Goal: Register for event/course

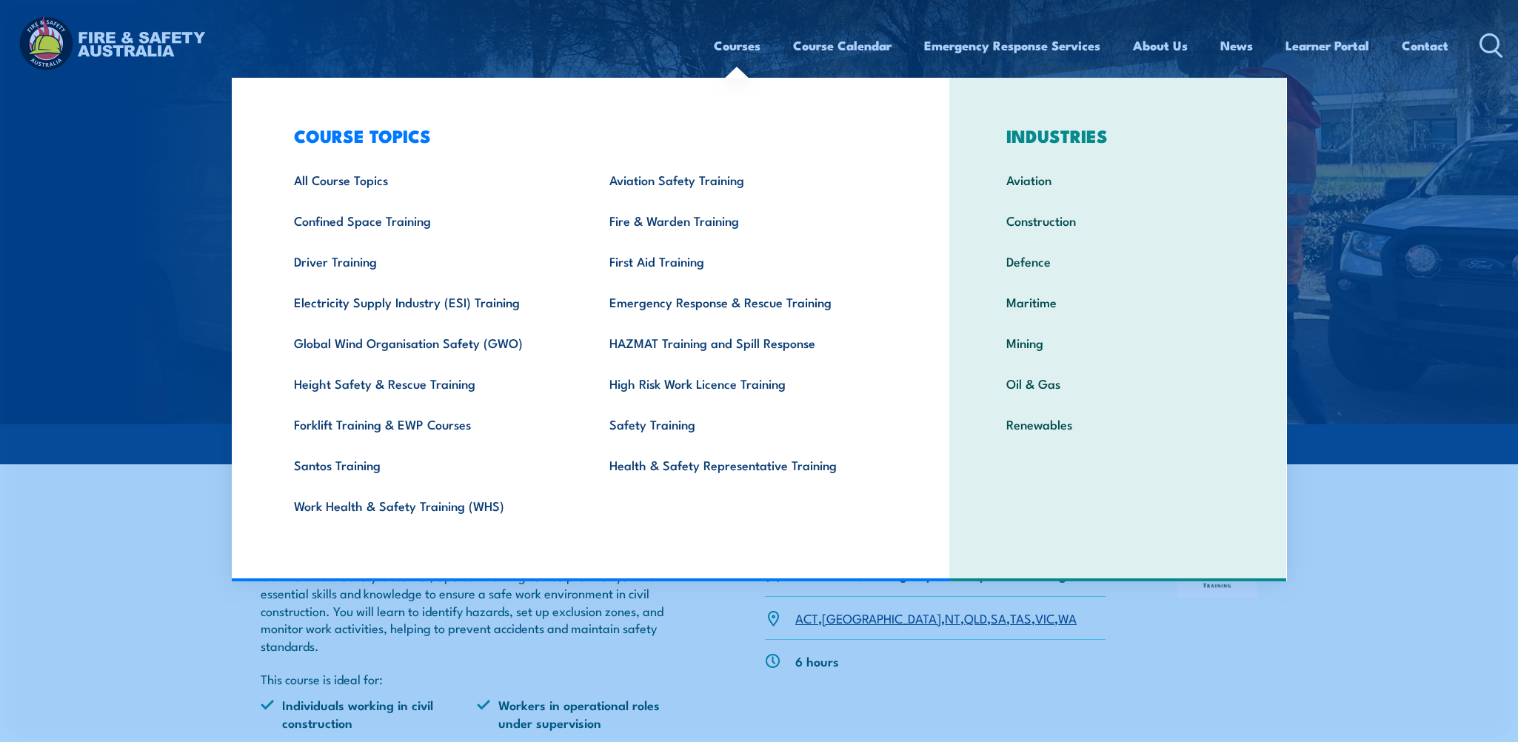
click at [731, 50] on link "Courses" at bounding box center [737, 45] width 47 height 39
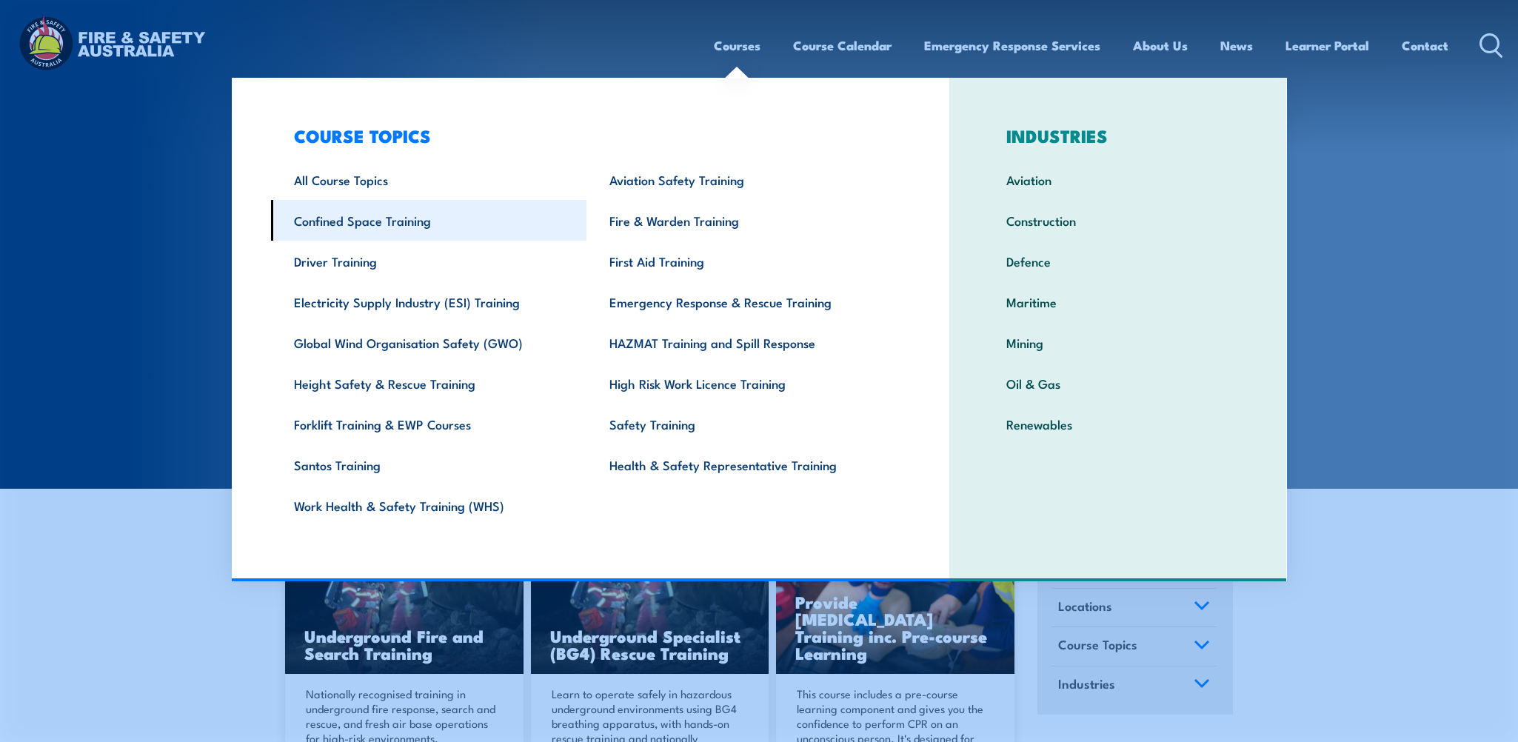
click at [377, 215] on link "Confined Space Training" at bounding box center [429, 220] width 316 height 41
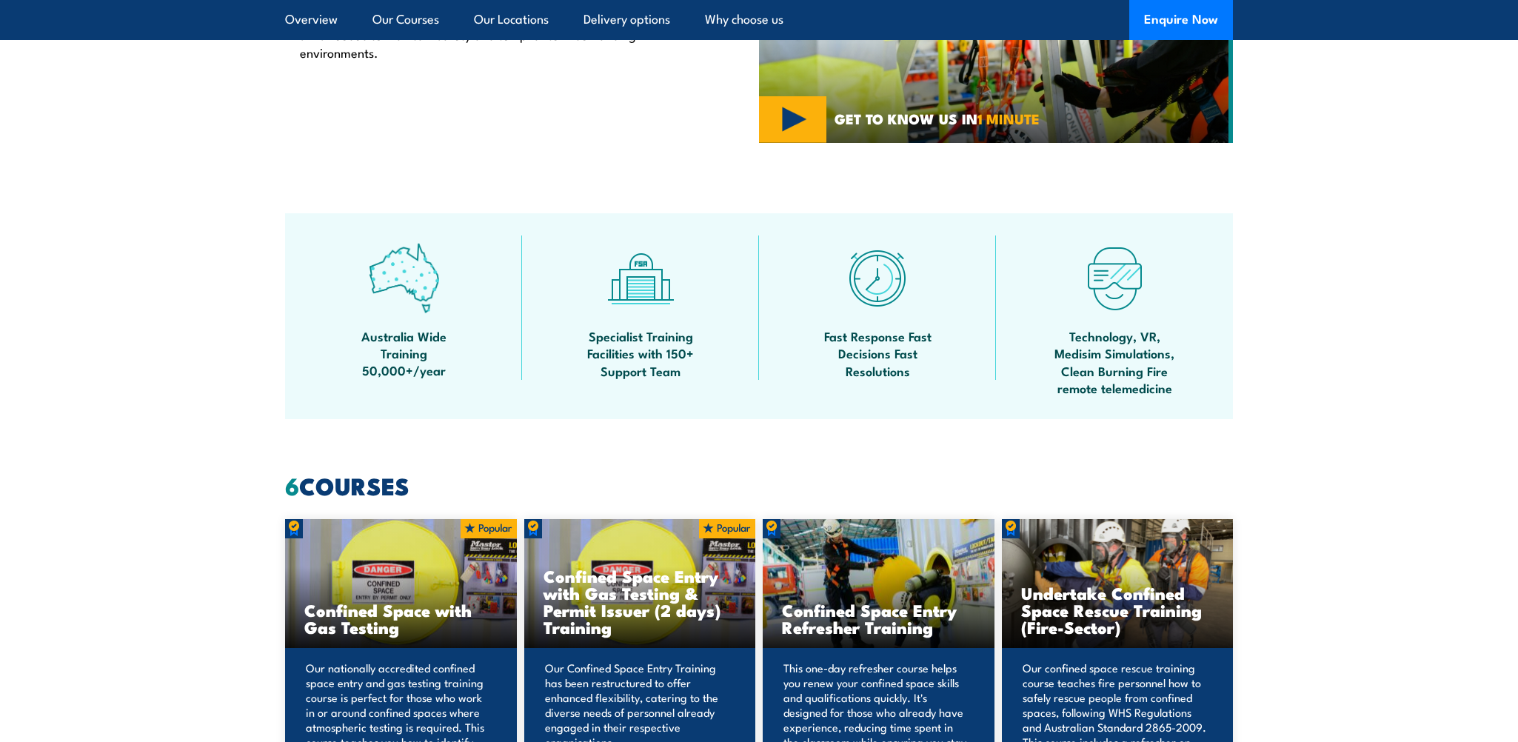
scroll to position [1037, 0]
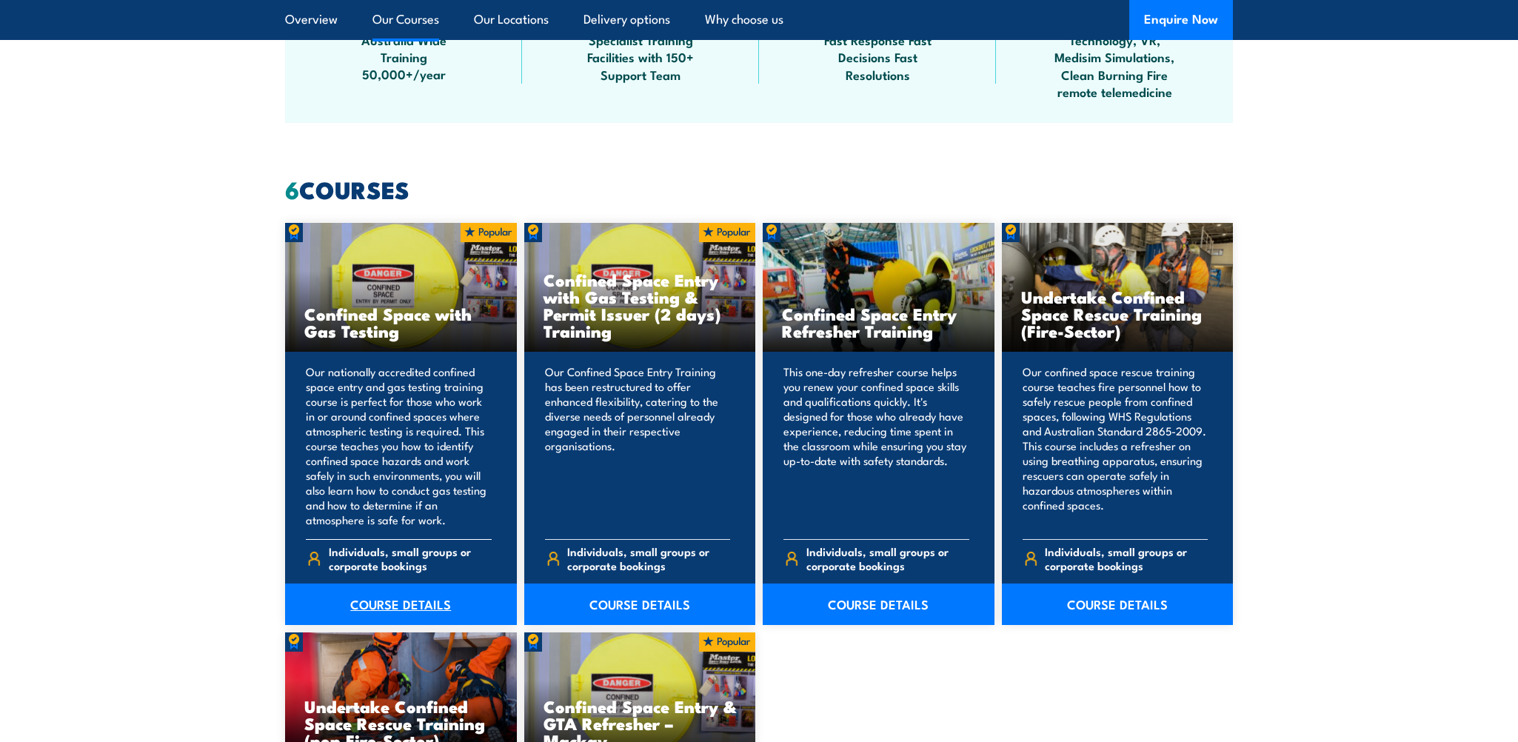
click at [413, 603] on link "COURSE DETAILS" at bounding box center [401, 604] width 232 height 41
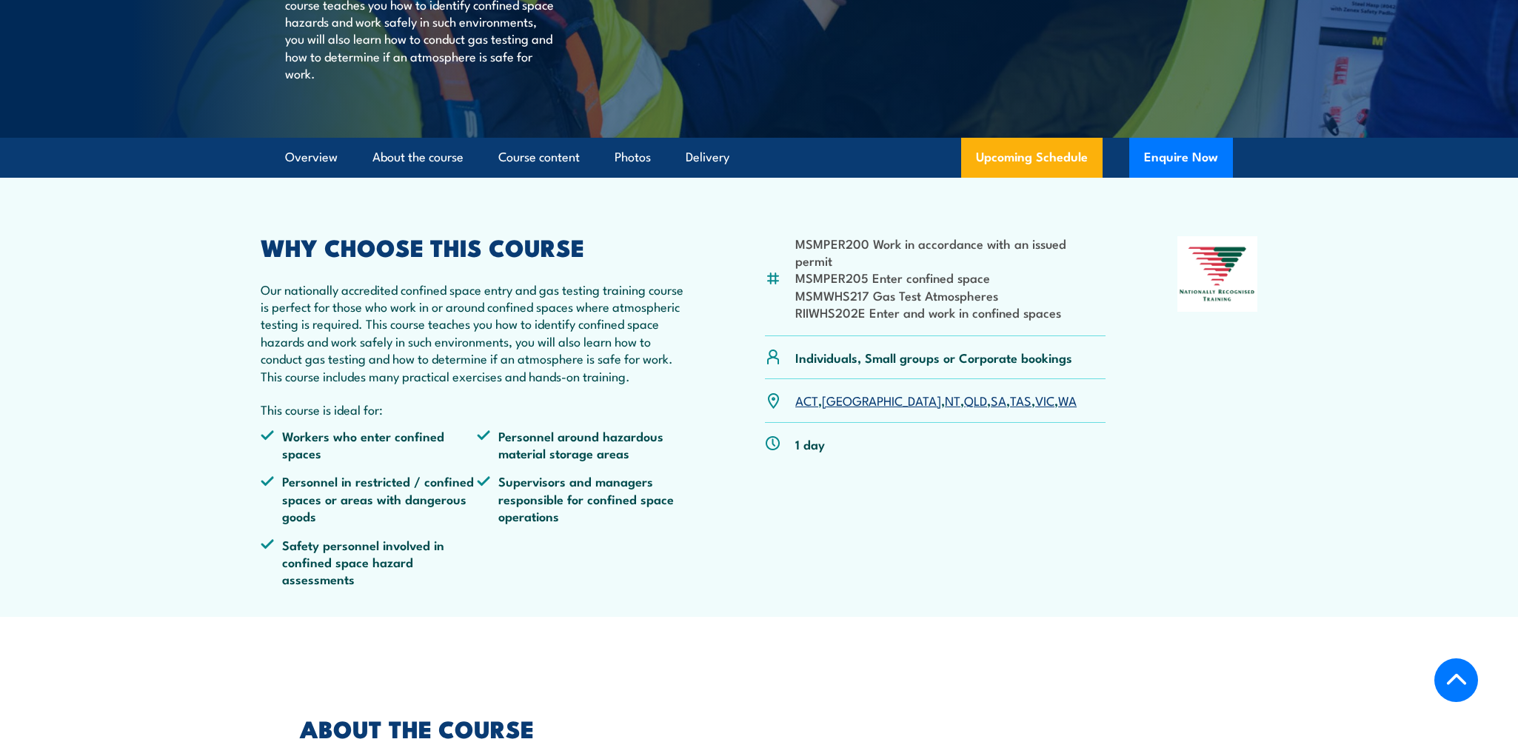
scroll to position [370, 0]
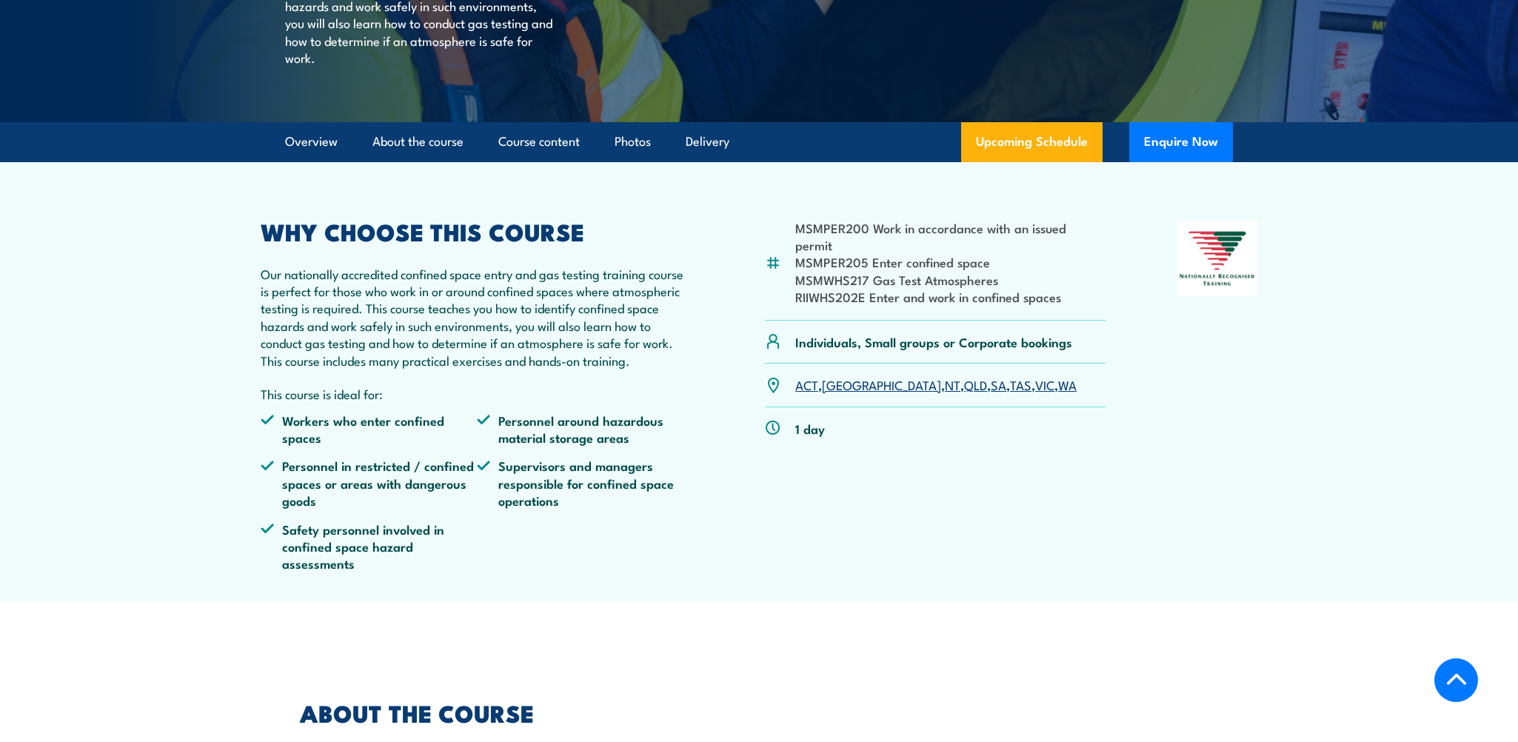
click at [964, 393] on link "QLD" at bounding box center [975, 384] width 23 height 18
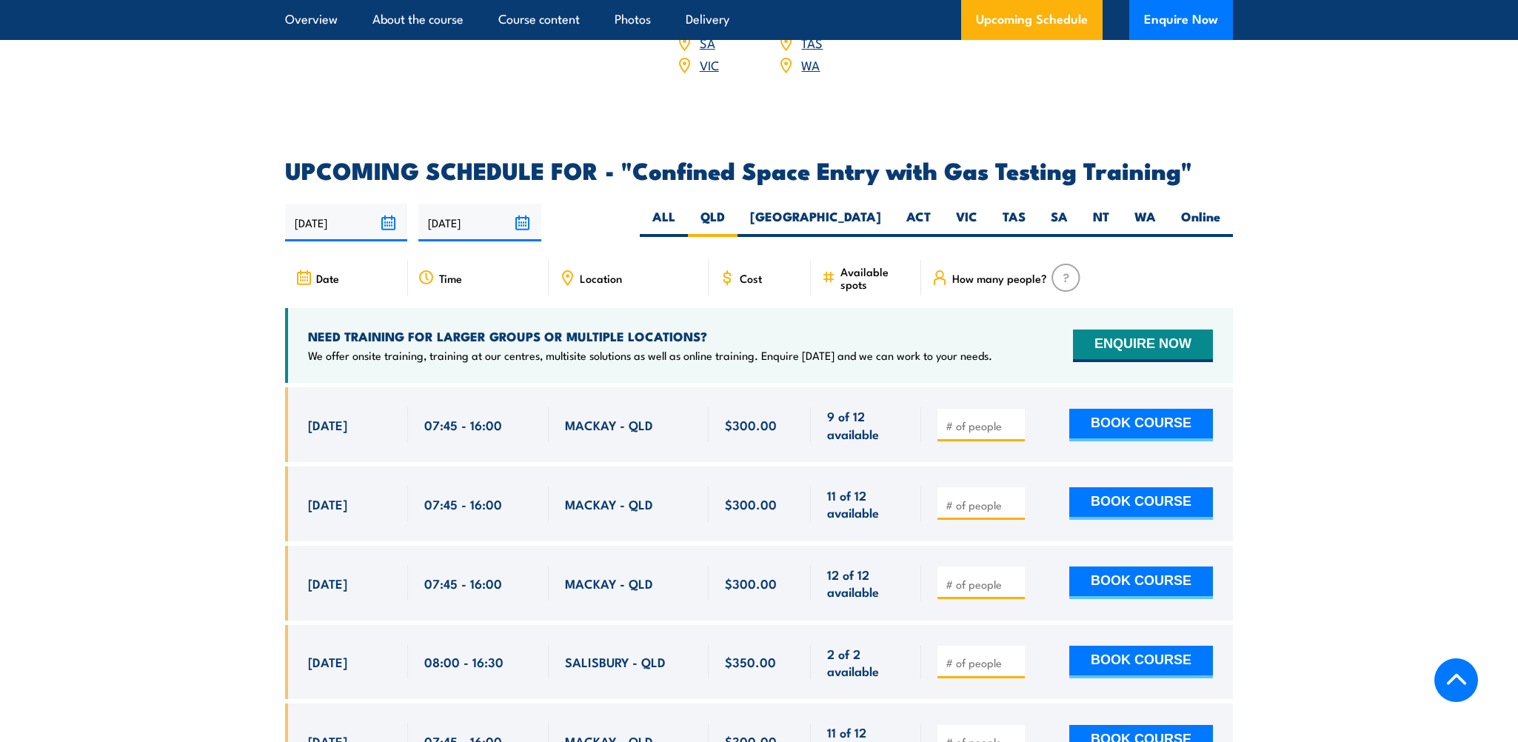
scroll to position [2736, 0]
